Goal: Book appointment/travel/reservation

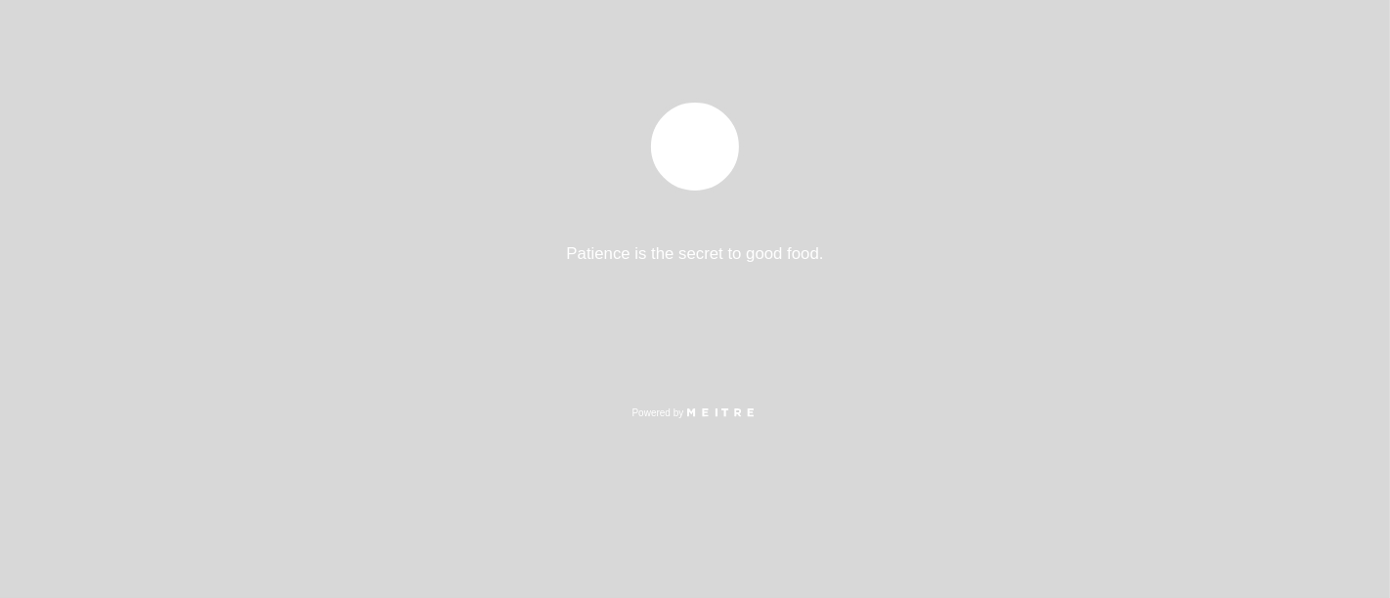
select select "es"
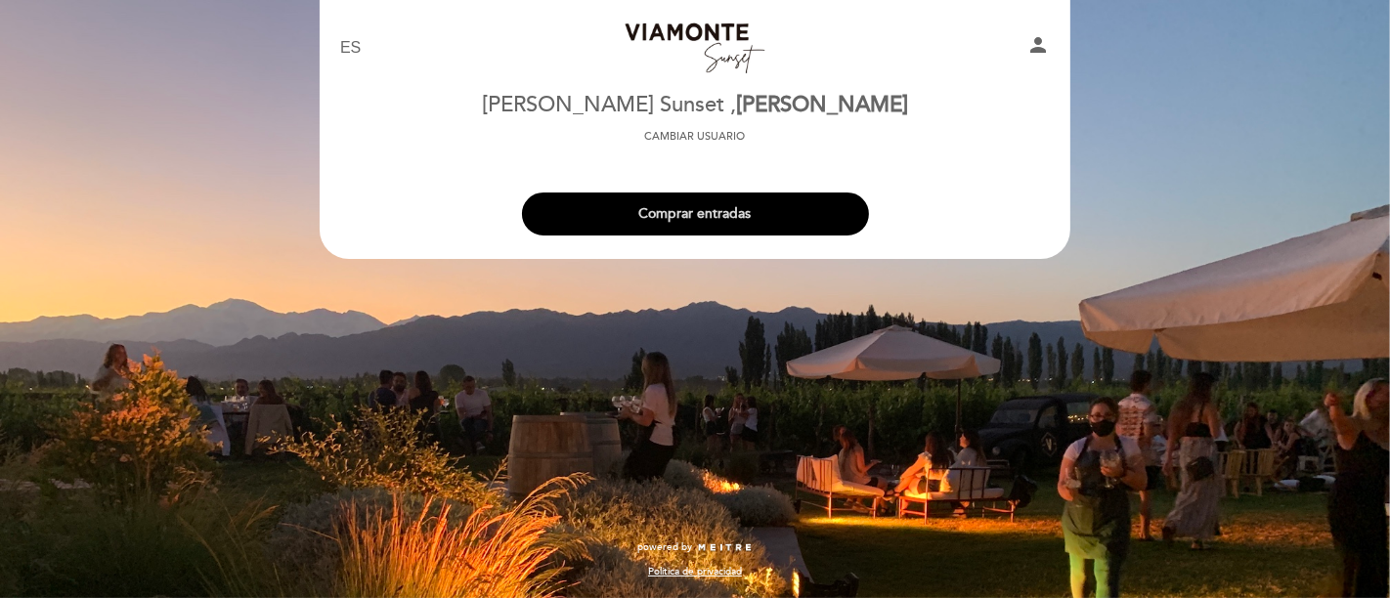
click at [629, 231] on button "Comprar entradas" at bounding box center [695, 214] width 347 height 43
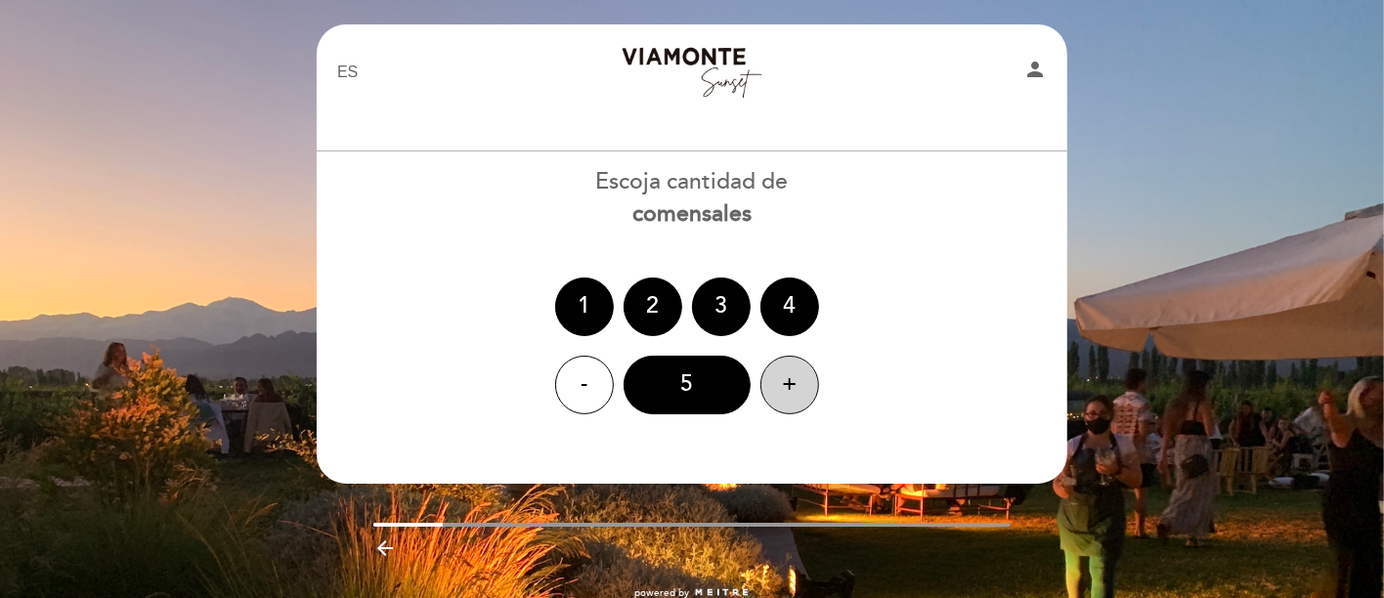
click at [803, 386] on div "+" at bounding box center [790, 385] width 59 height 59
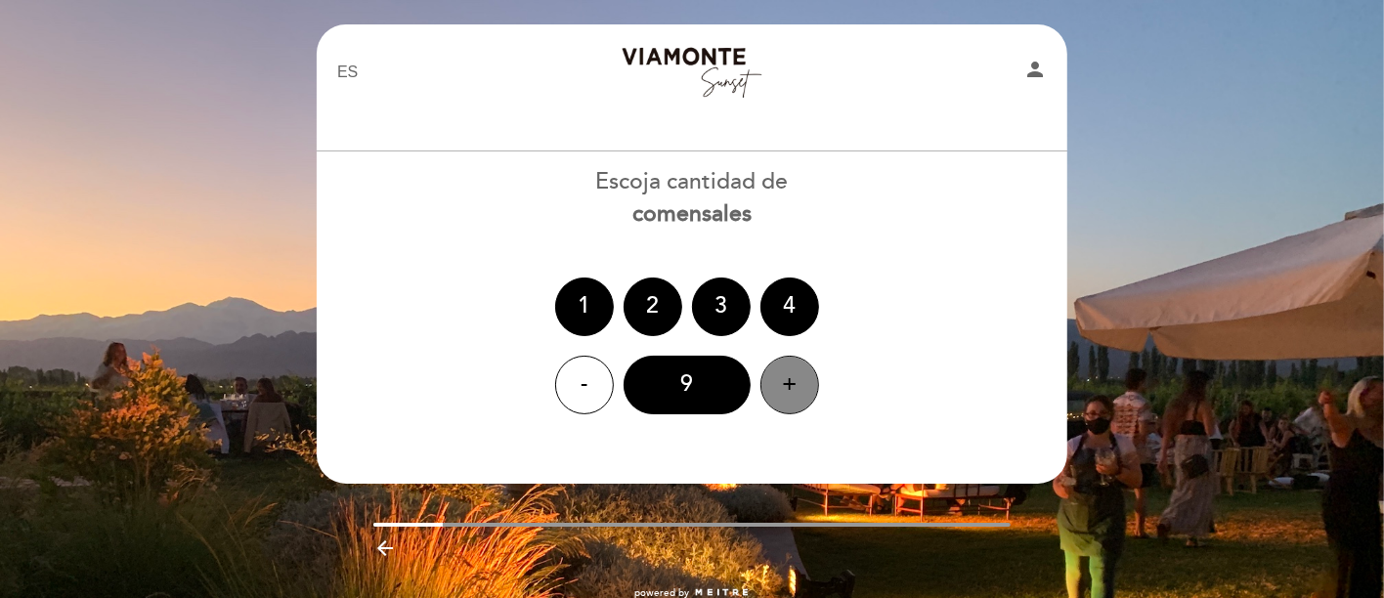
click at [803, 386] on div "+" at bounding box center [790, 385] width 59 height 59
click at [807, 386] on div "+" at bounding box center [790, 385] width 59 height 59
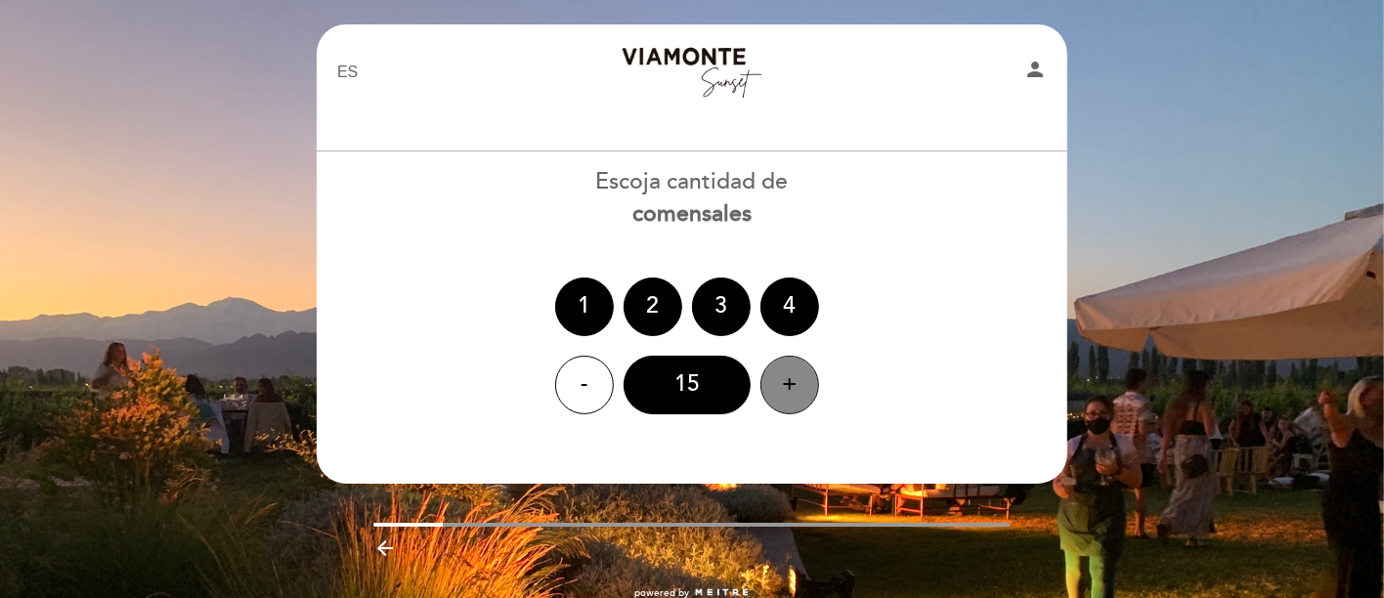
click at [807, 386] on div "+" at bounding box center [790, 385] width 59 height 59
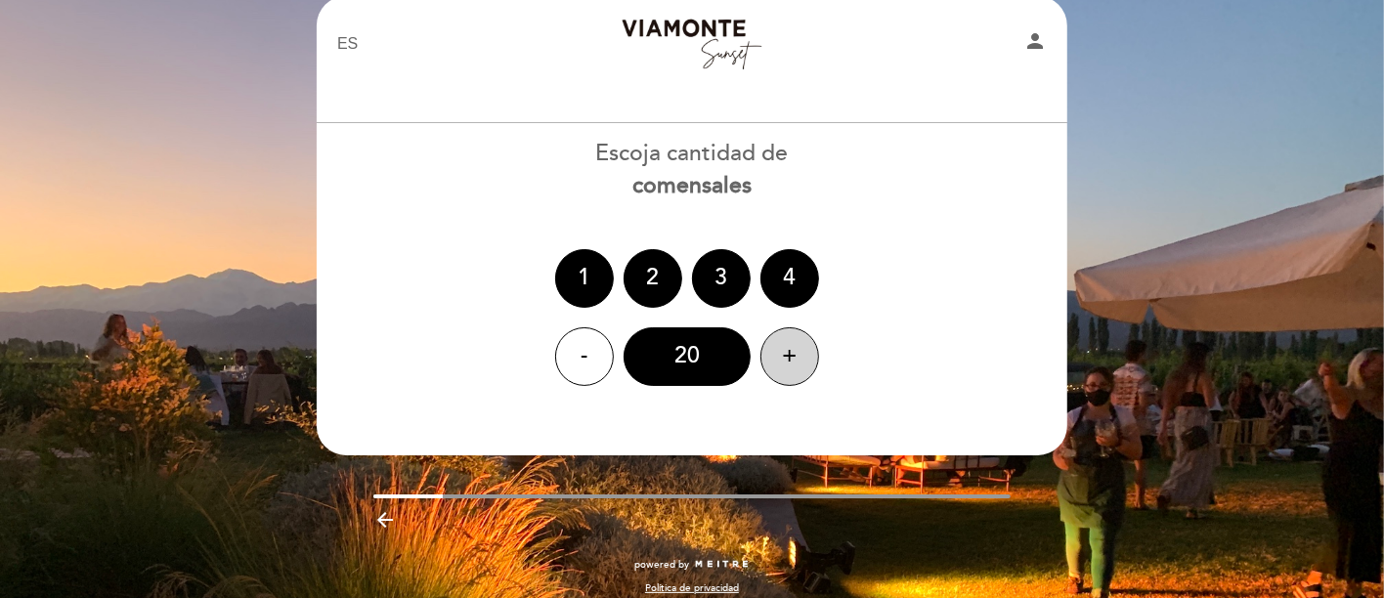
scroll to position [44, 0]
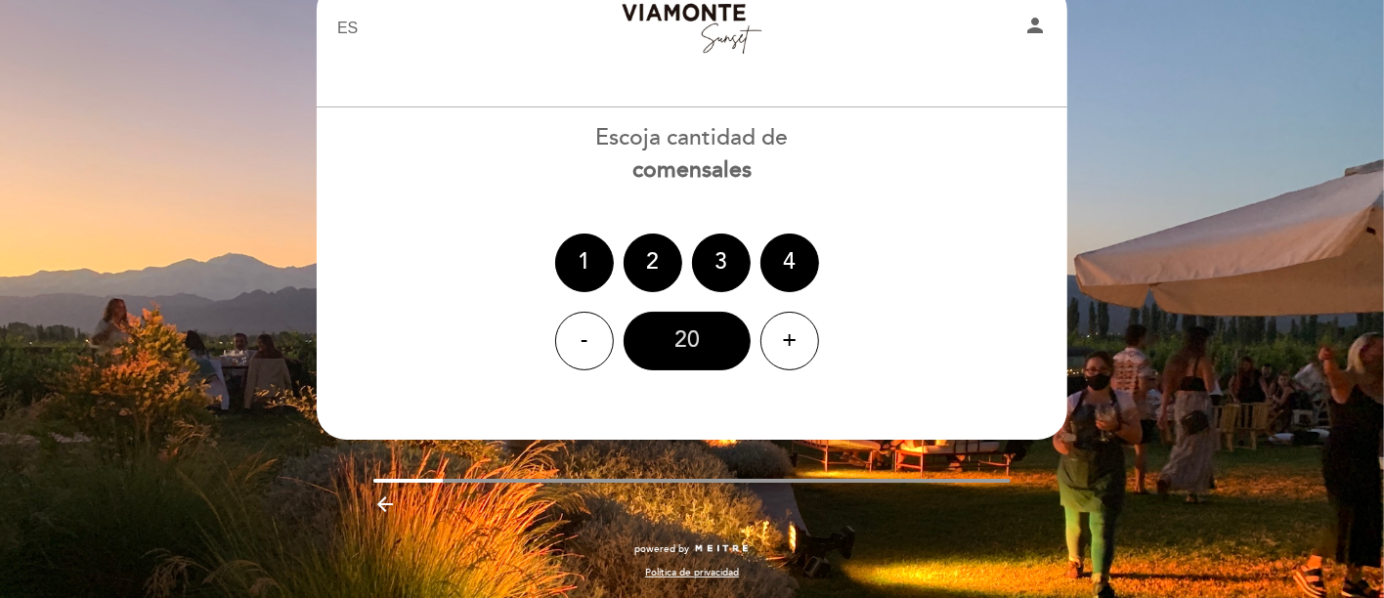
click at [702, 339] on div "20" at bounding box center [687, 341] width 127 height 59
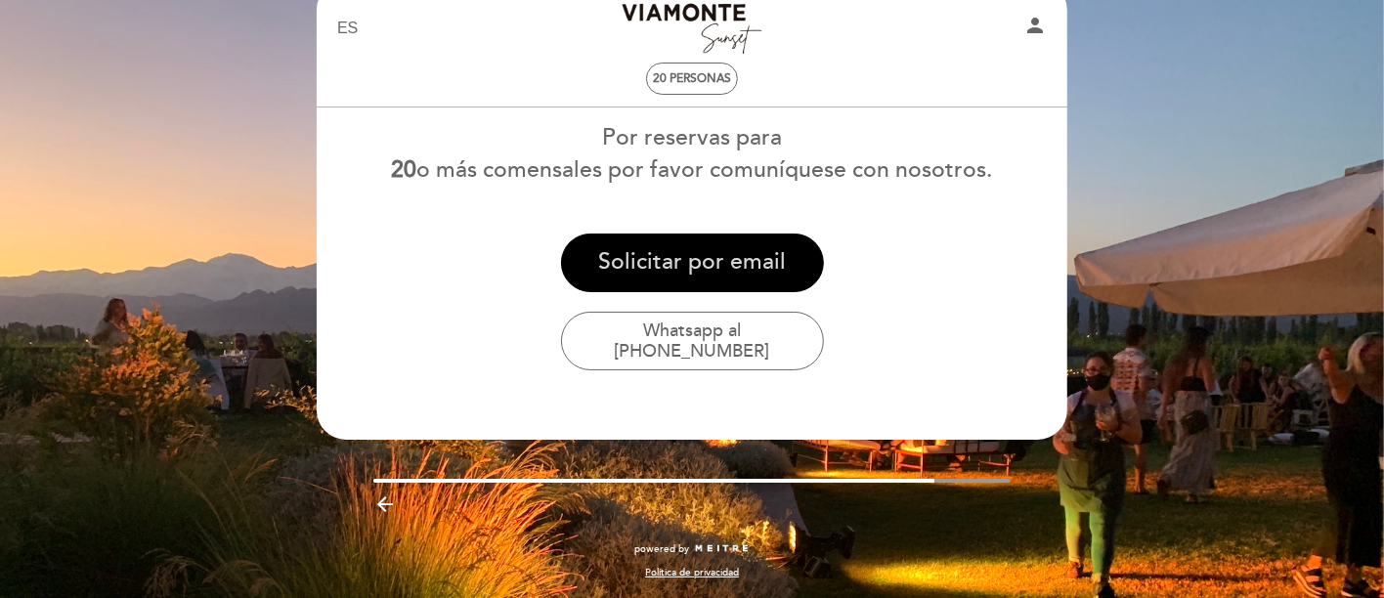
click at [746, 255] on button "Solicitar por email" at bounding box center [692, 263] width 263 height 59
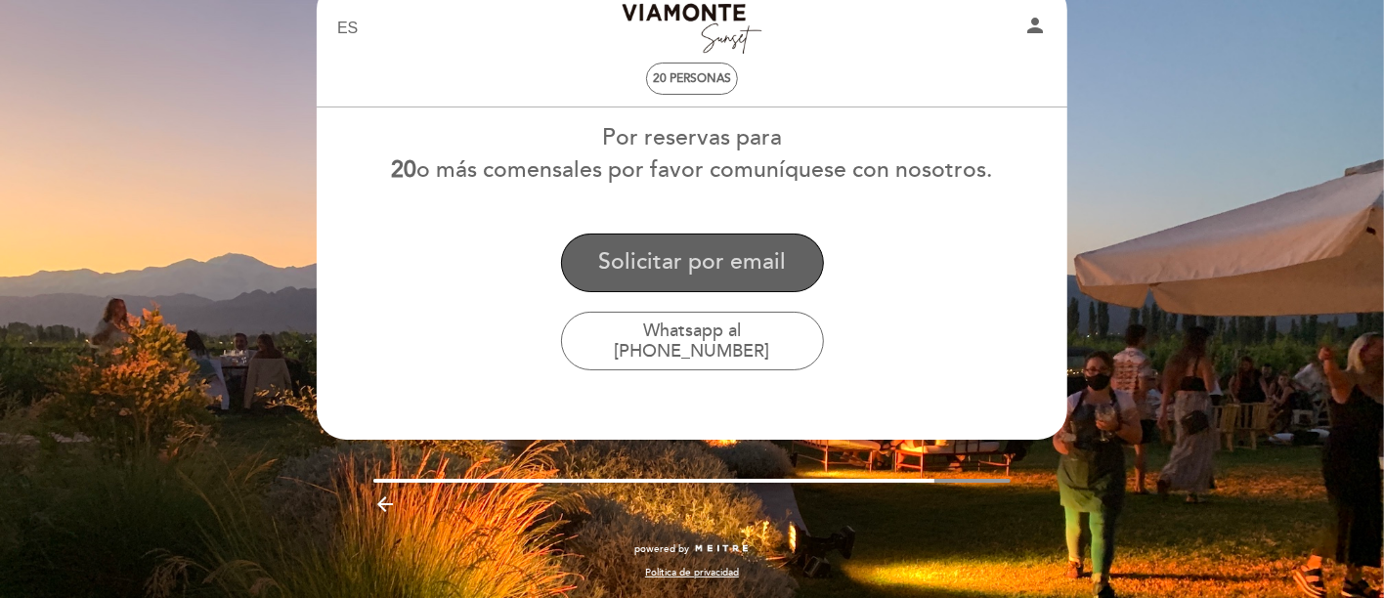
click at [673, 255] on button "Solicitar por email" at bounding box center [692, 263] width 263 height 59
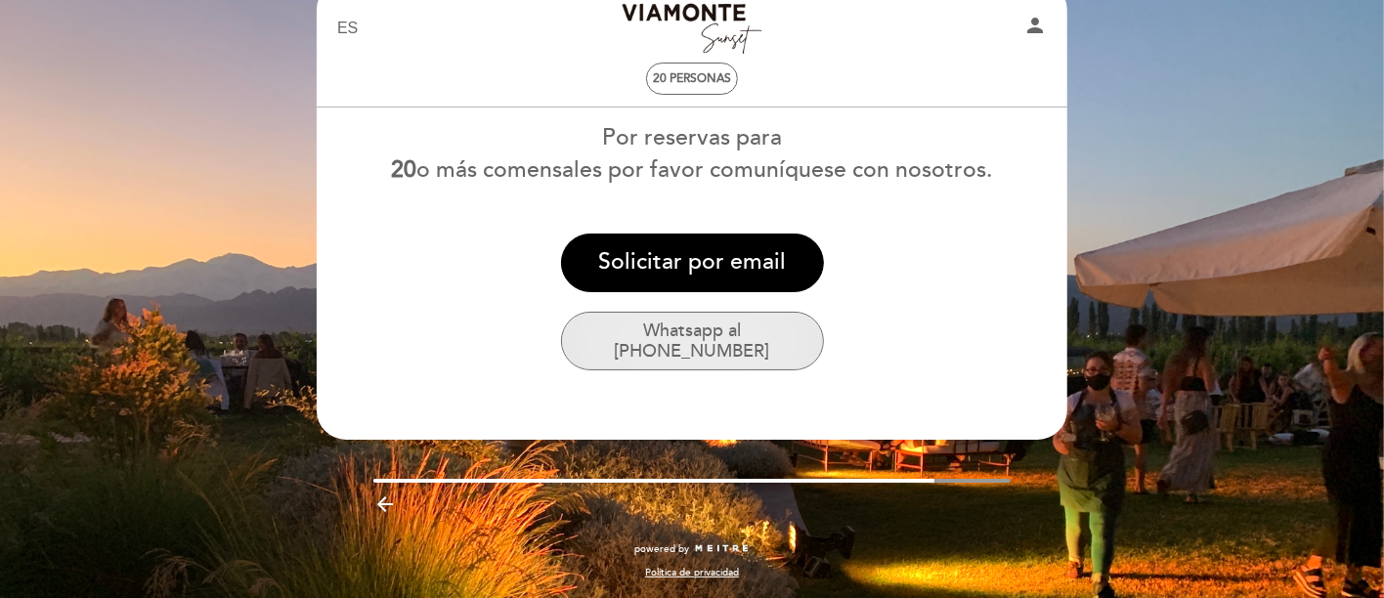
click at [728, 334] on button "Whatsapp al [PHONE_NUMBER]" at bounding box center [692, 341] width 263 height 59
